Goal: Task Accomplishment & Management: Use online tool/utility

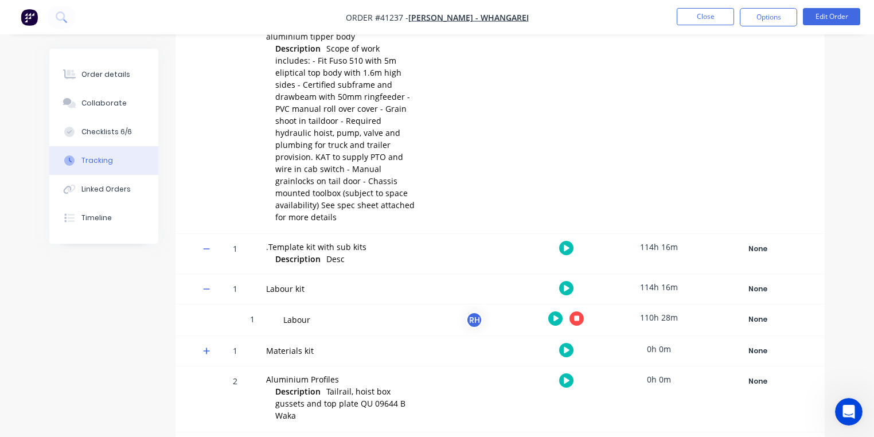
click at [33, 25] on img "button" at bounding box center [29, 17] width 17 height 17
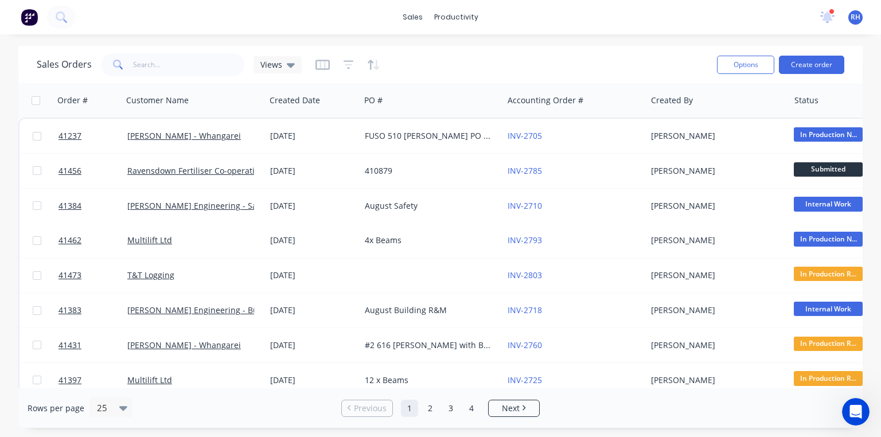
scroll to position [26, 0]
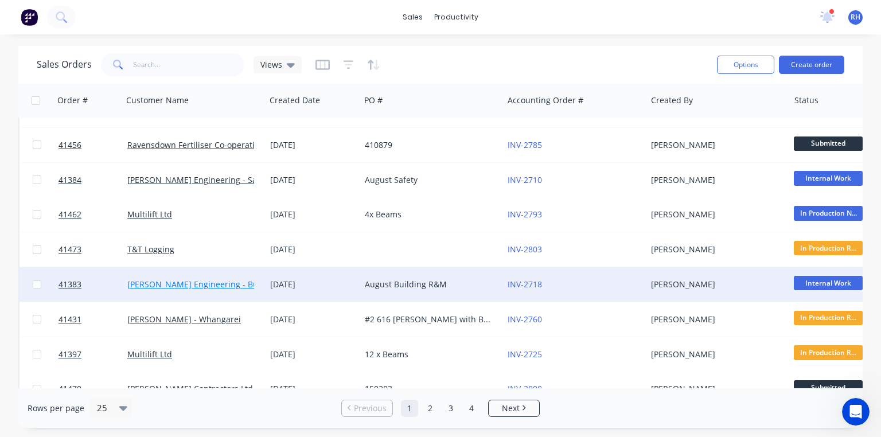
click at [237, 289] on link "[PERSON_NAME] Engineering - Building R M" at bounding box center [212, 284] width 170 height 11
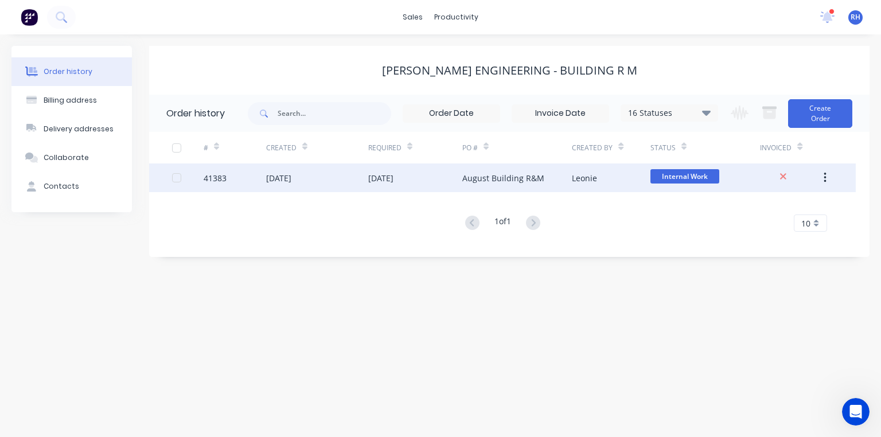
click at [506, 181] on div "August Building R&M" at bounding box center [503, 178] width 82 height 12
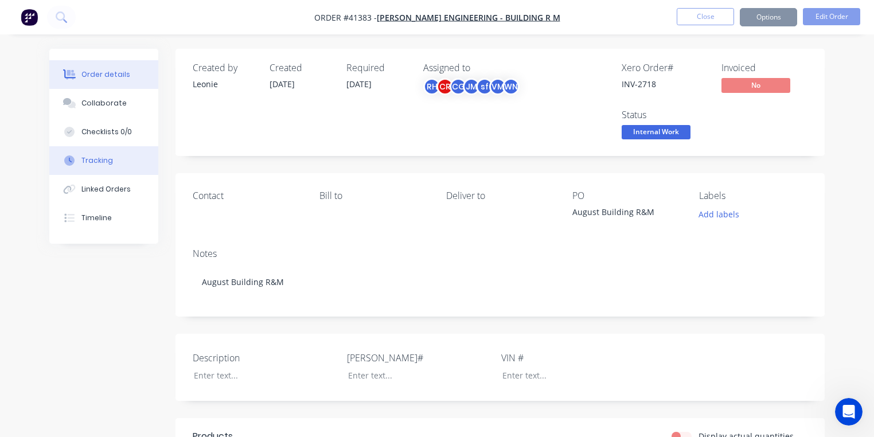
click at [122, 162] on button "Tracking" at bounding box center [103, 160] width 109 height 29
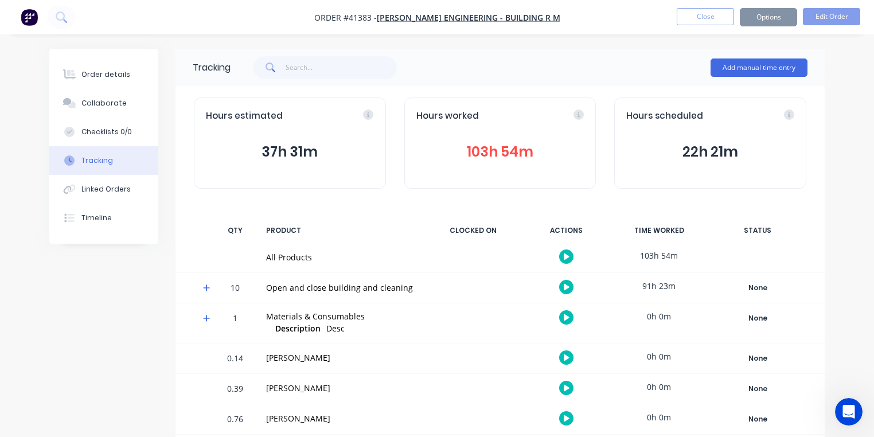
click at [208, 287] on icon at bounding box center [206, 288] width 7 height 8
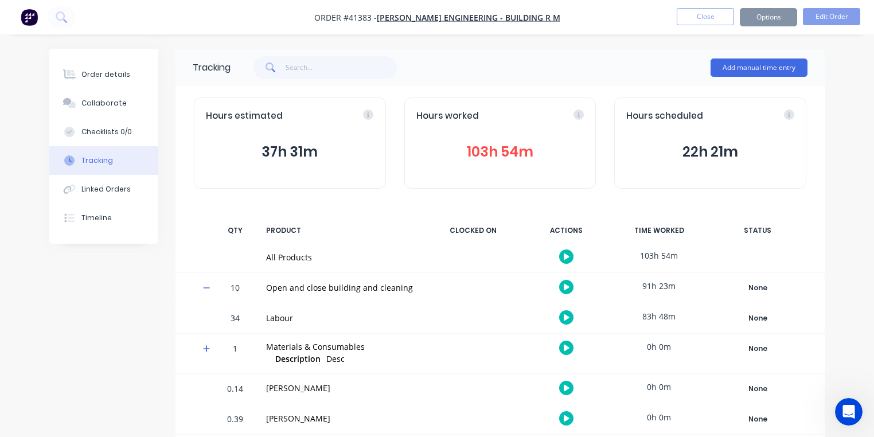
click at [567, 317] on icon "button" at bounding box center [567, 317] width 6 height 6
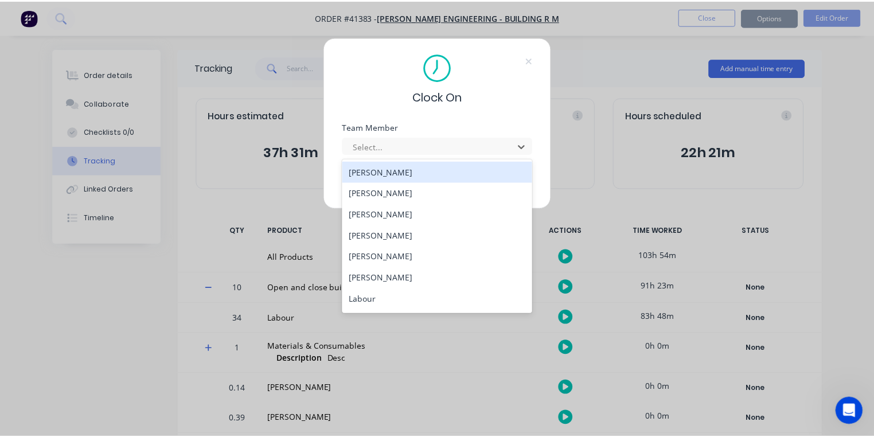
scroll to position [147, 0]
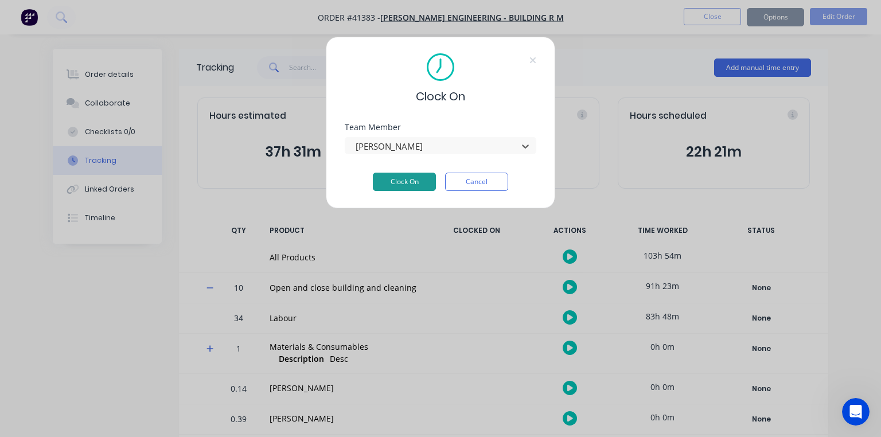
click at [412, 173] on button "Clock On" at bounding box center [404, 182] width 63 height 18
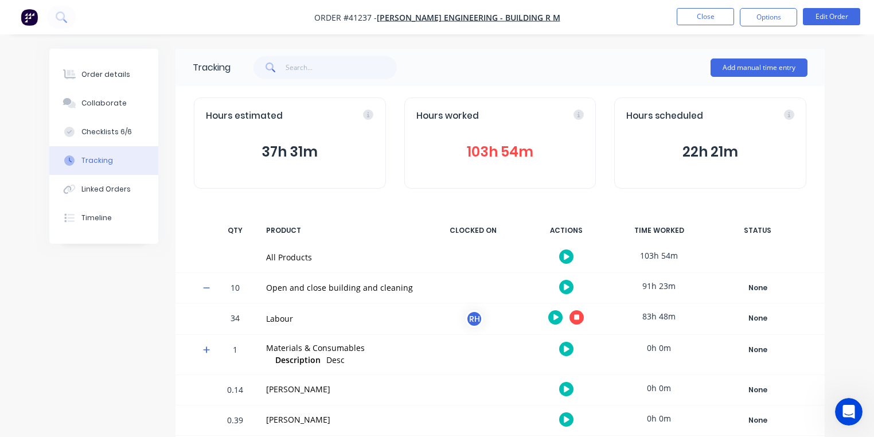
click at [578, 319] on icon "button" at bounding box center [577, 317] width 6 height 6
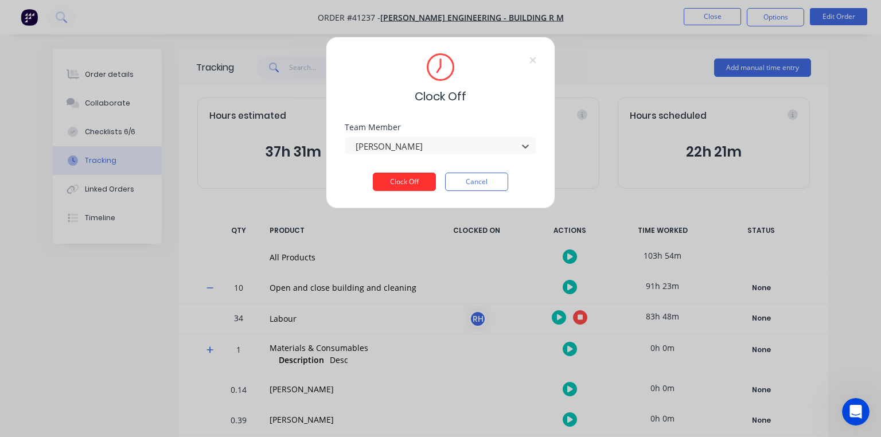
click at [404, 179] on button "Clock Off" at bounding box center [404, 182] width 63 height 18
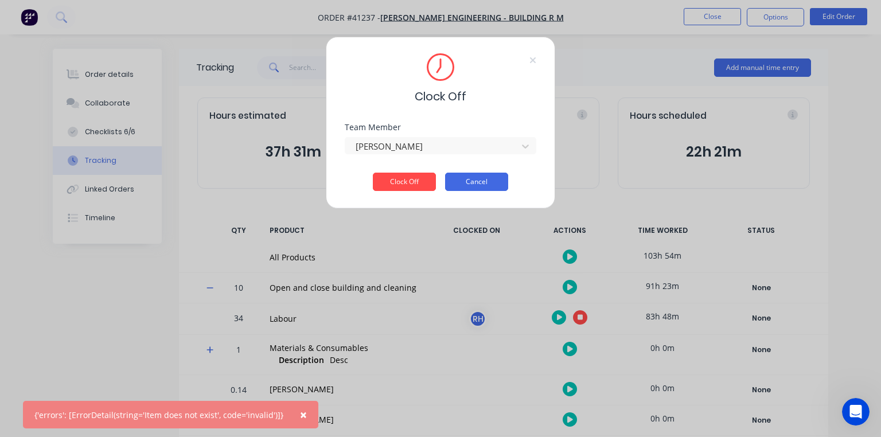
click at [466, 185] on button "Cancel" at bounding box center [476, 182] width 63 height 18
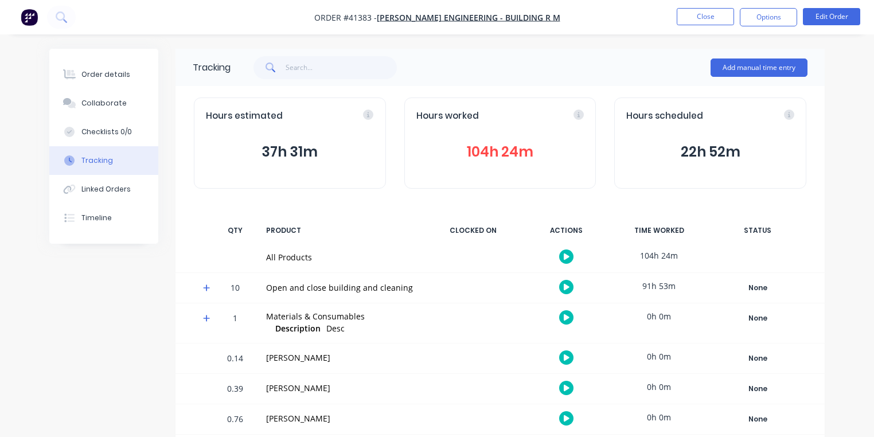
click at [205, 288] on icon at bounding box center [206, 288] width 7 height 7
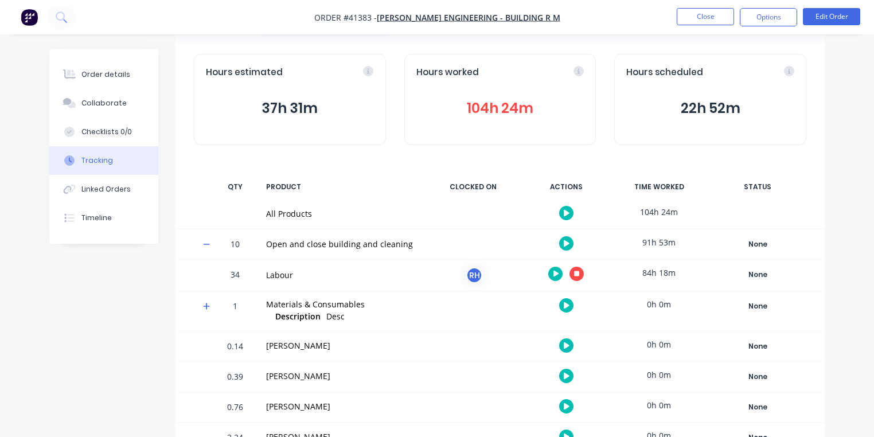
scroll to position [45, 0]
click at [576, 272] on icon "button" at bounding box center [577, 273] width 6 height 6
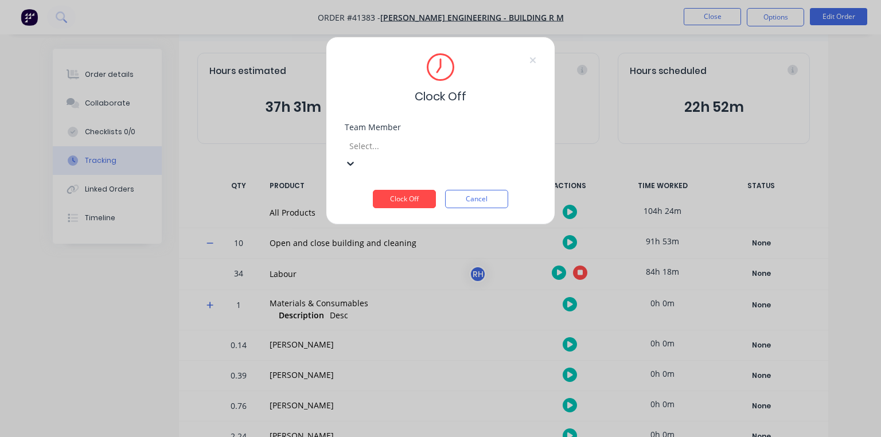
click at [406, 190] on button "Clock Off" at bounding box center [404, 199] width 63 height 18
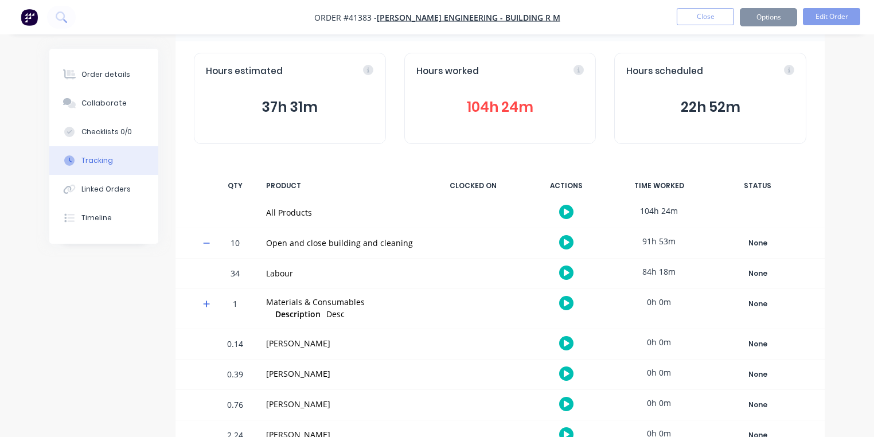
click at [30, 15] on img "button" at bounding box center [29, 17] width 17 height 17
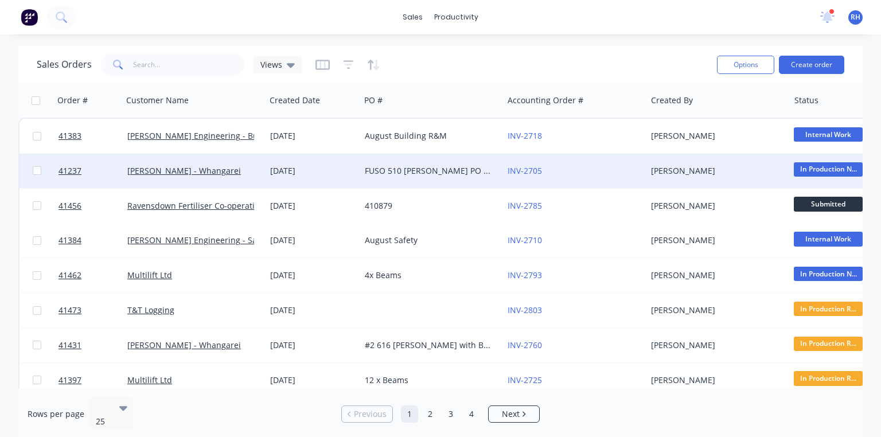
click at [439, 169] on div "FUSO 510 [PERSON_NAME] PO 825751" at bounding box center [428, 170] width 127 height 11
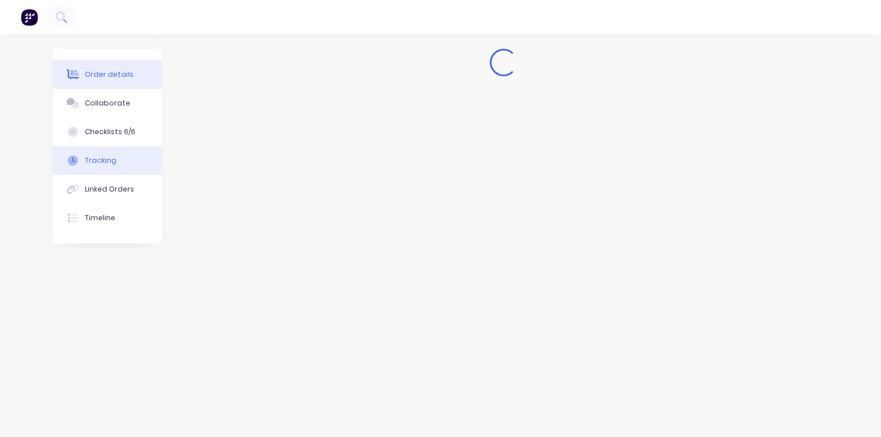
click at [112, 165] on div "Tracking" at bounding box center [101, 160] width 32 height 10
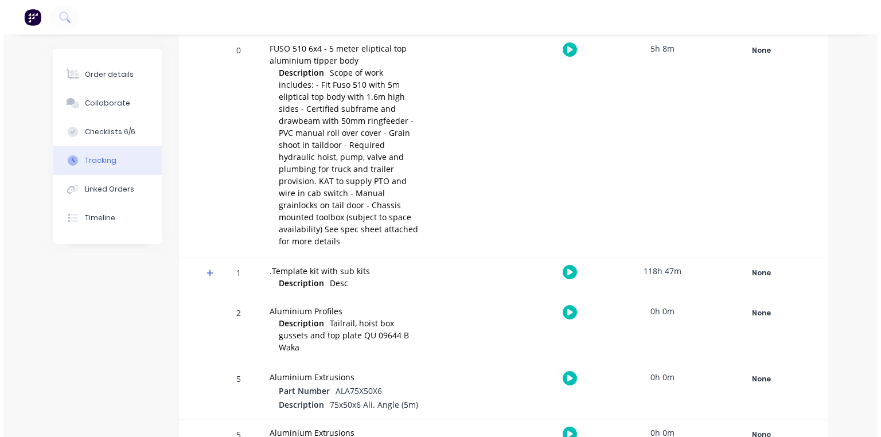
scroll to position [240, 0]
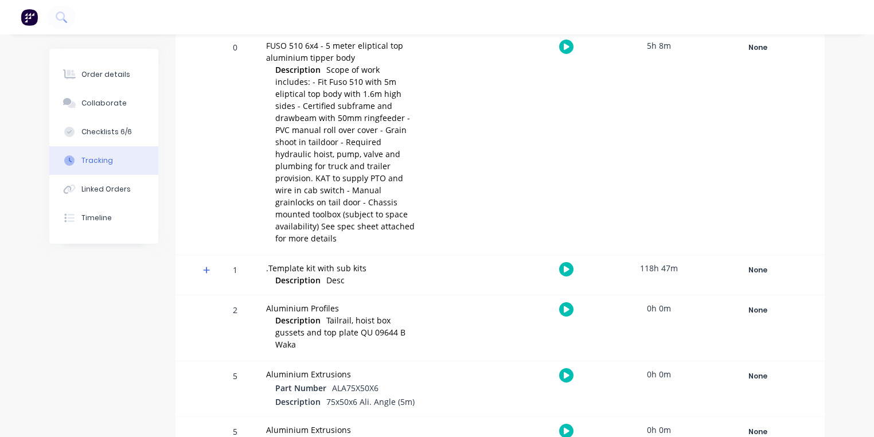
click at [207, 266] on icon at bounding box center [206, 270] width 7 height 8
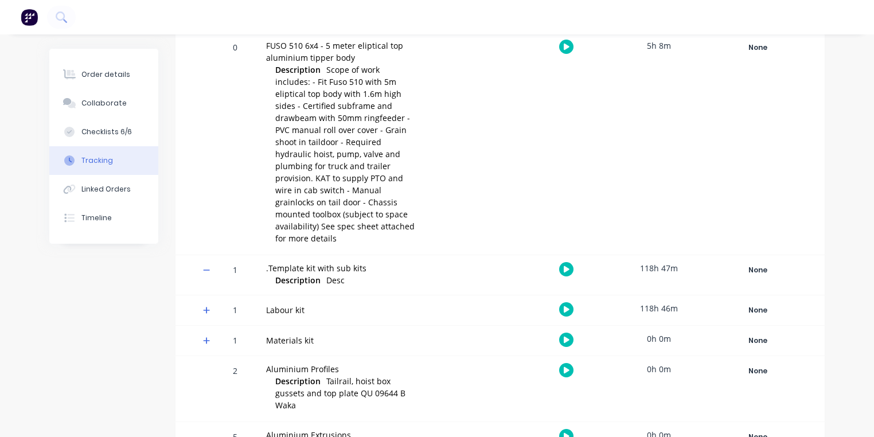
click at [213, 306] on span at bounding box center [208, 311] width 11 height 11
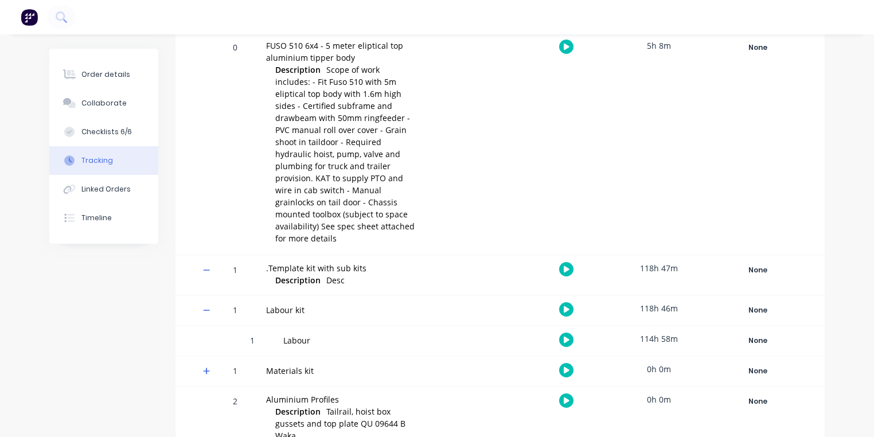
click at [566, 337] on icon "button" at bounding box center [567, 340] width 6 height 6
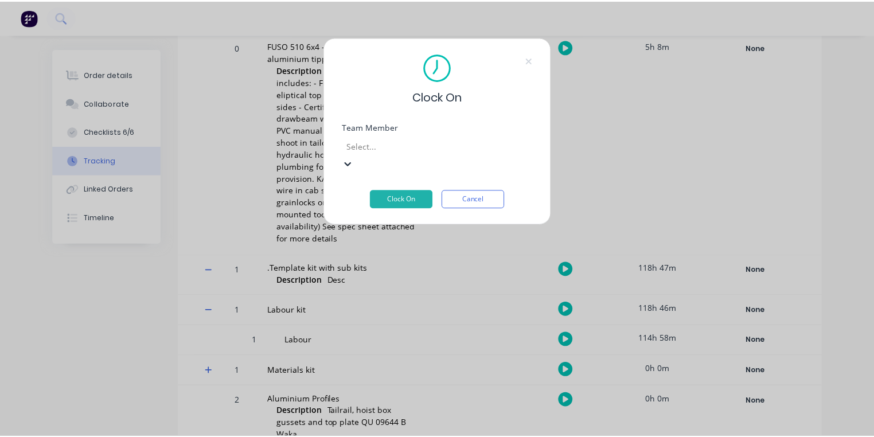
scroll to position [147, 0]
click at [408, 190] on button "Clock On" at bounding box center [404, 199] width 63 height 18
